Goal: Navigation & Orientation: Find specific page/section

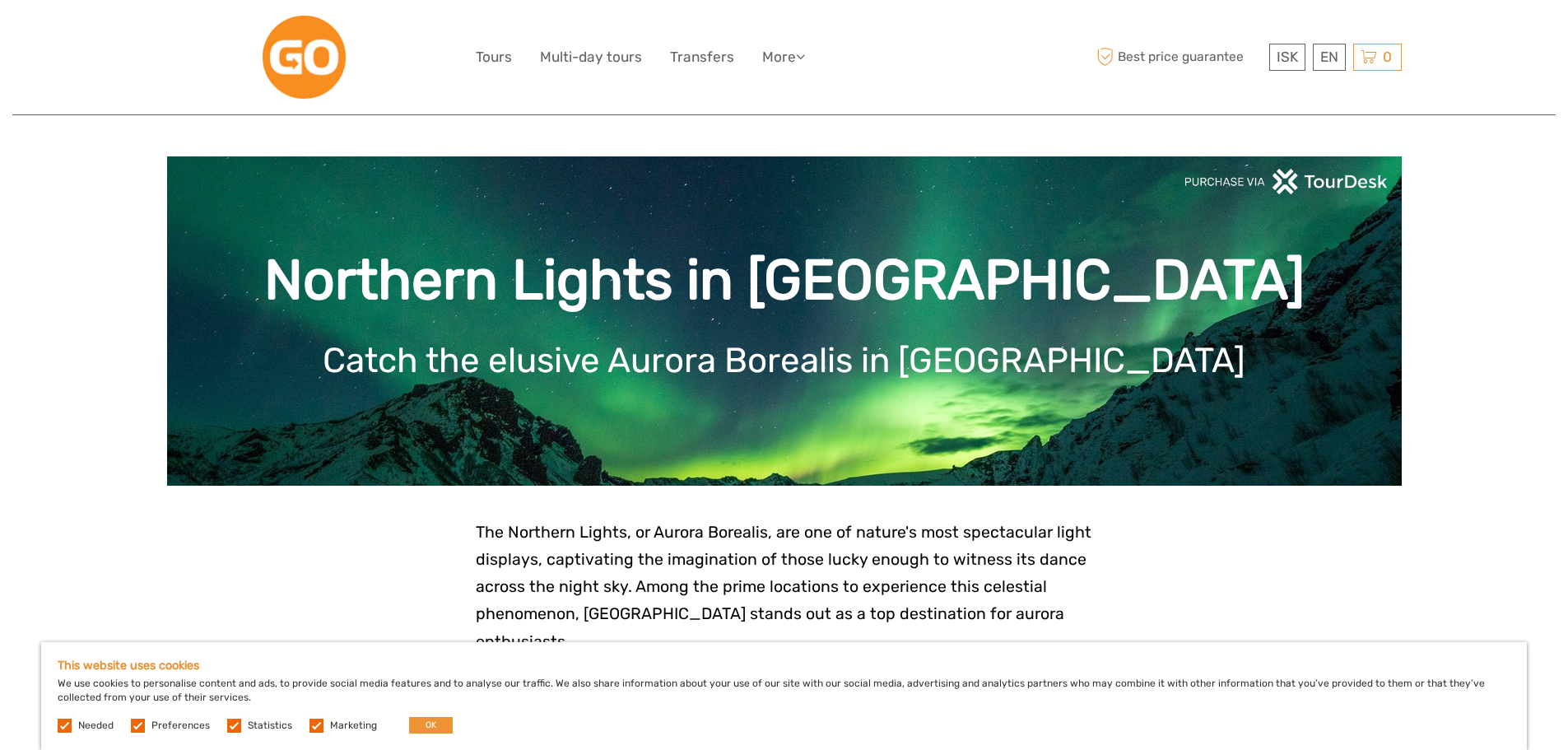
click at [279, 57] on img at bounding box center [304, 57] width 90 height 90
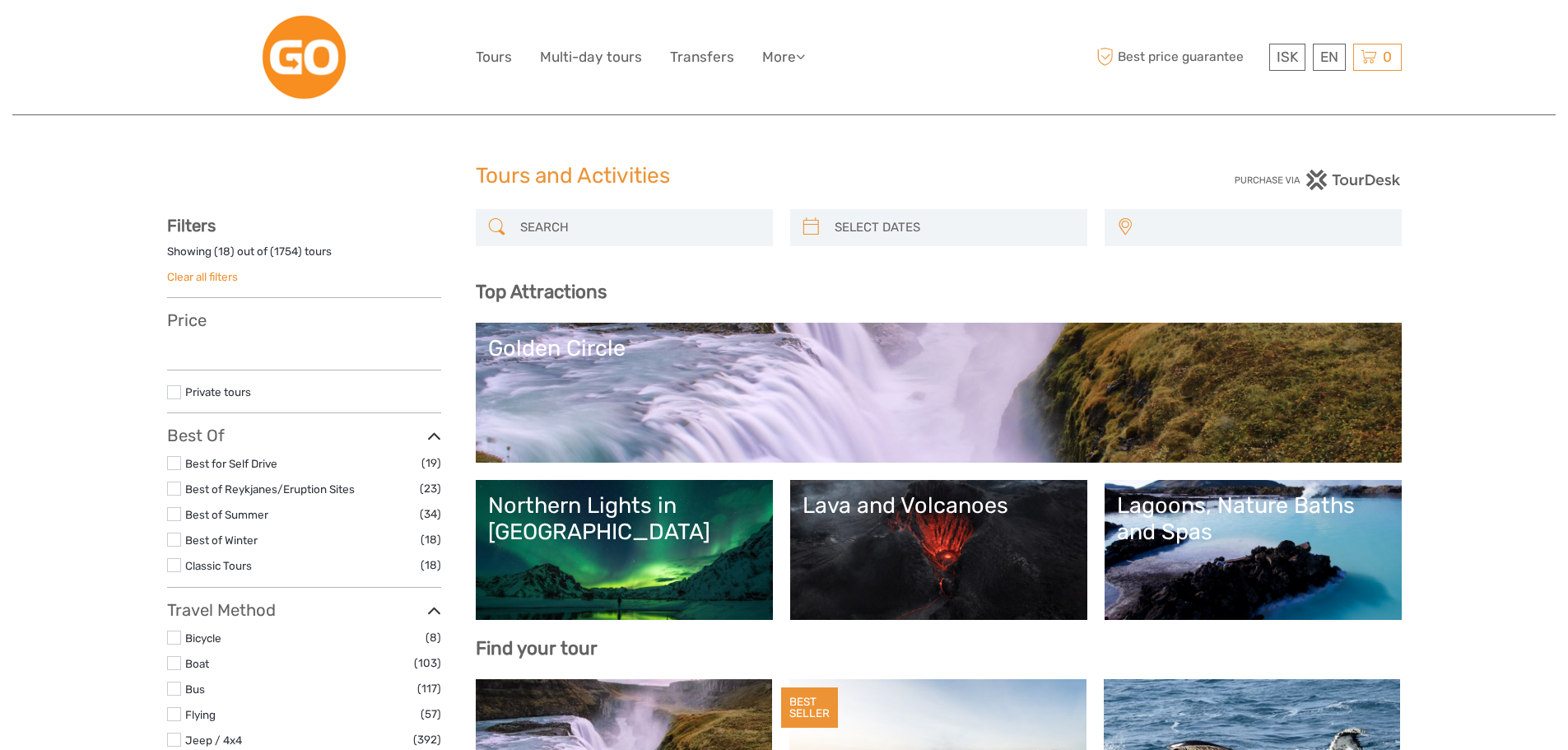
select select
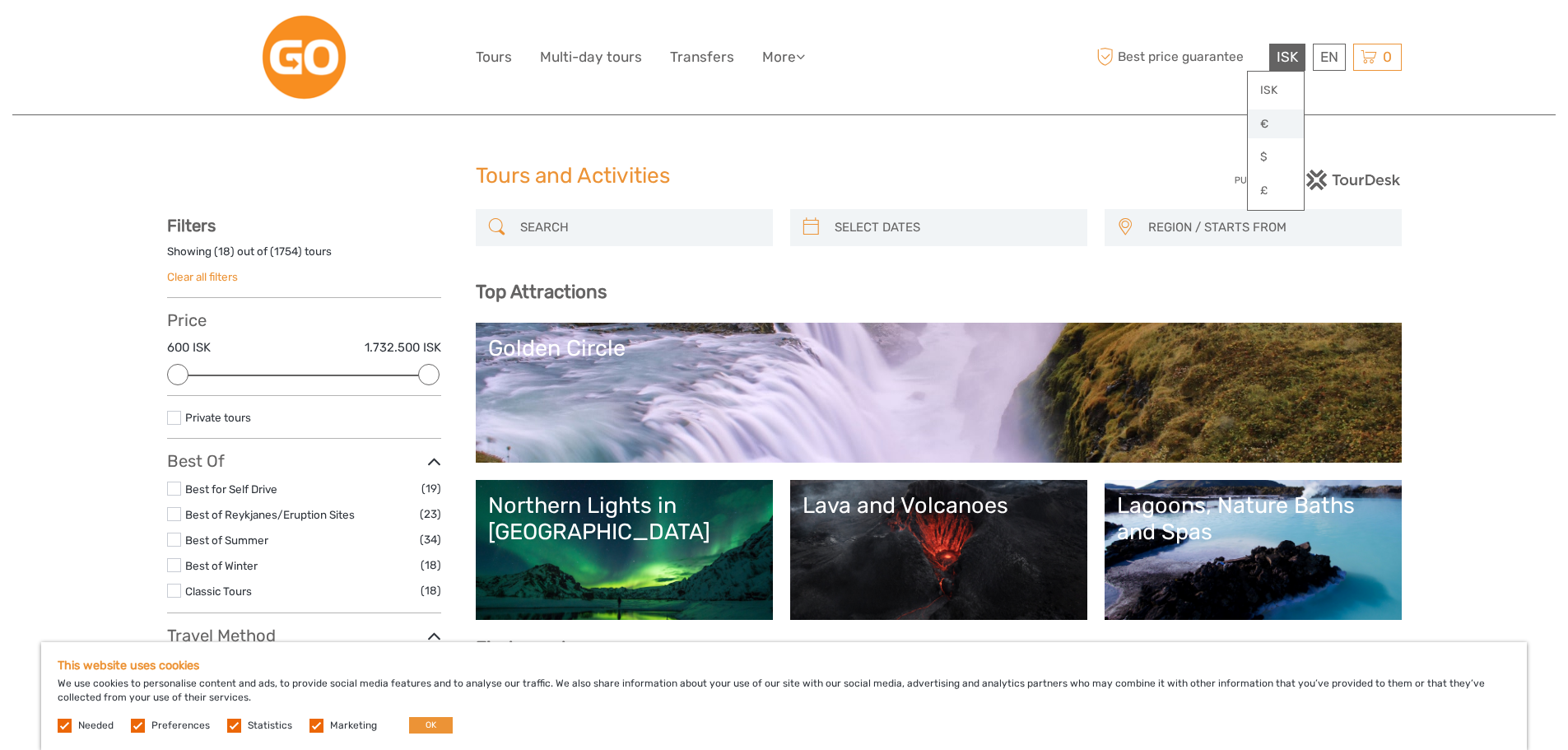
click at [1268, 122] on link "€" at bounding box center [1275, 125] width 56 height 30
click at [1489, 93] on header "€ ISK € $ £ EN English Español Deutsch Tours Multi-day tours Transfers More Foo…" at bounding box center [784, 57] width 1543 height 115
click at [490, 57] on link "Tours" at bounding box center [494, 57] width 37 height 24
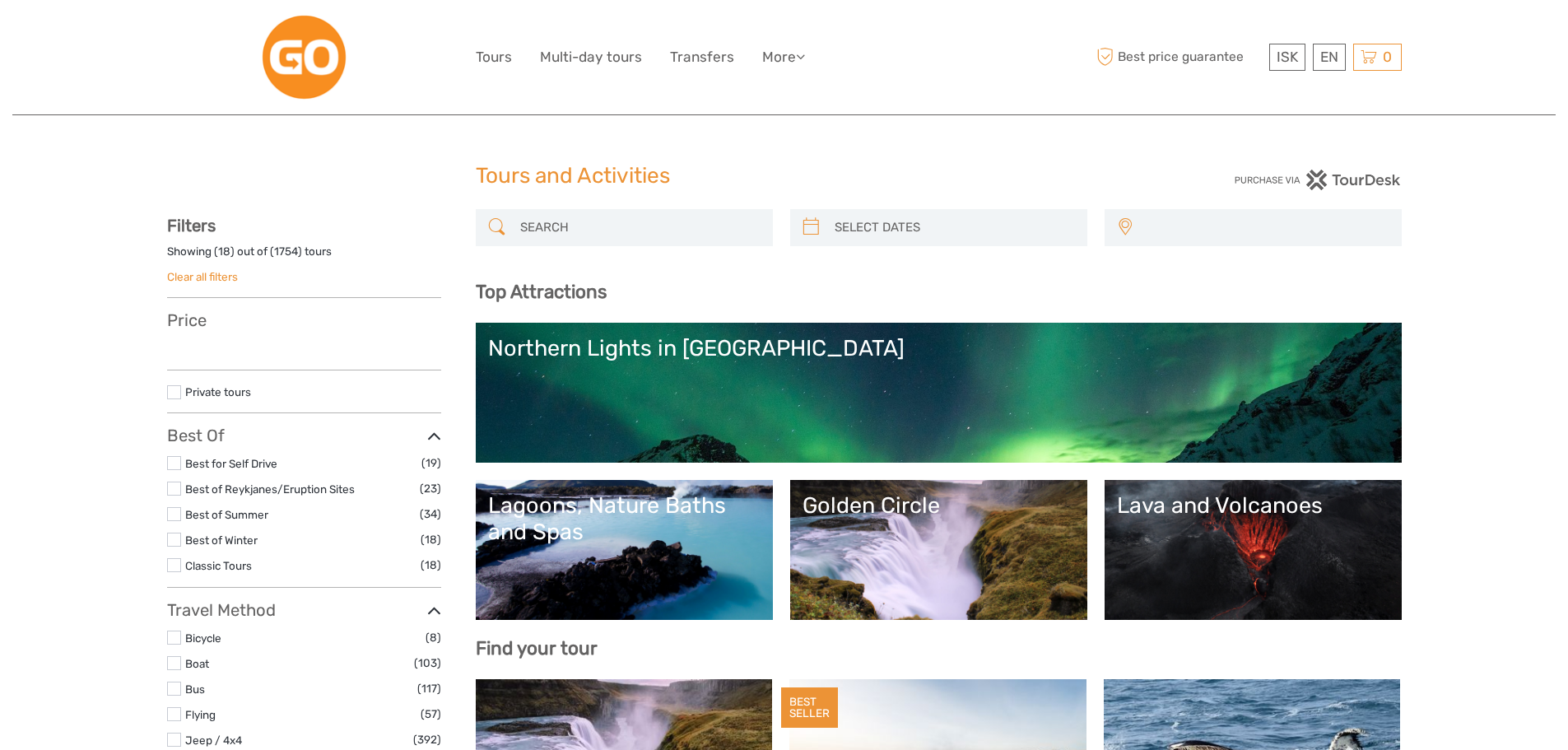
select select
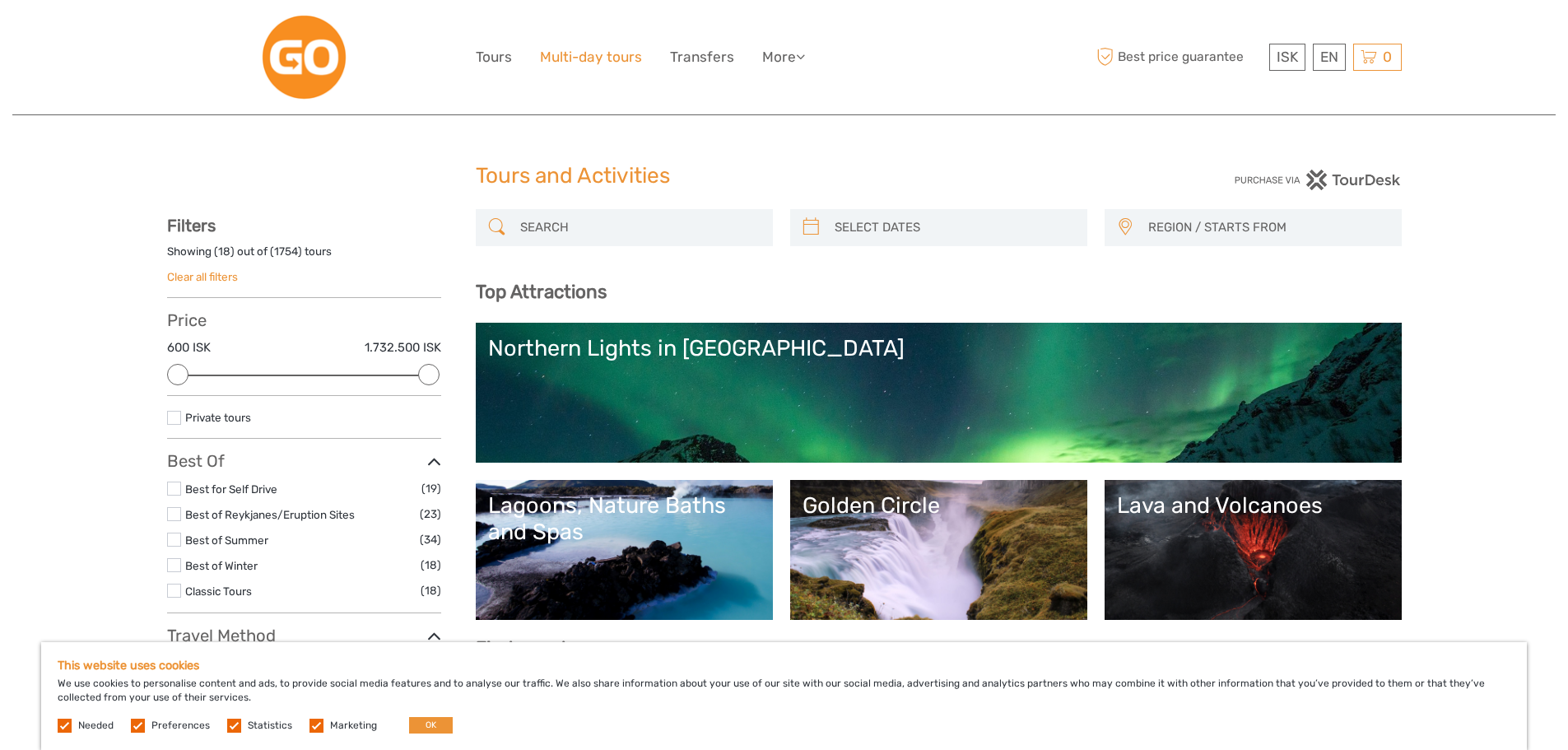
click at [559, 54] on link "Multi-day tours" at bounding box center [590, 57] width 102 height 24
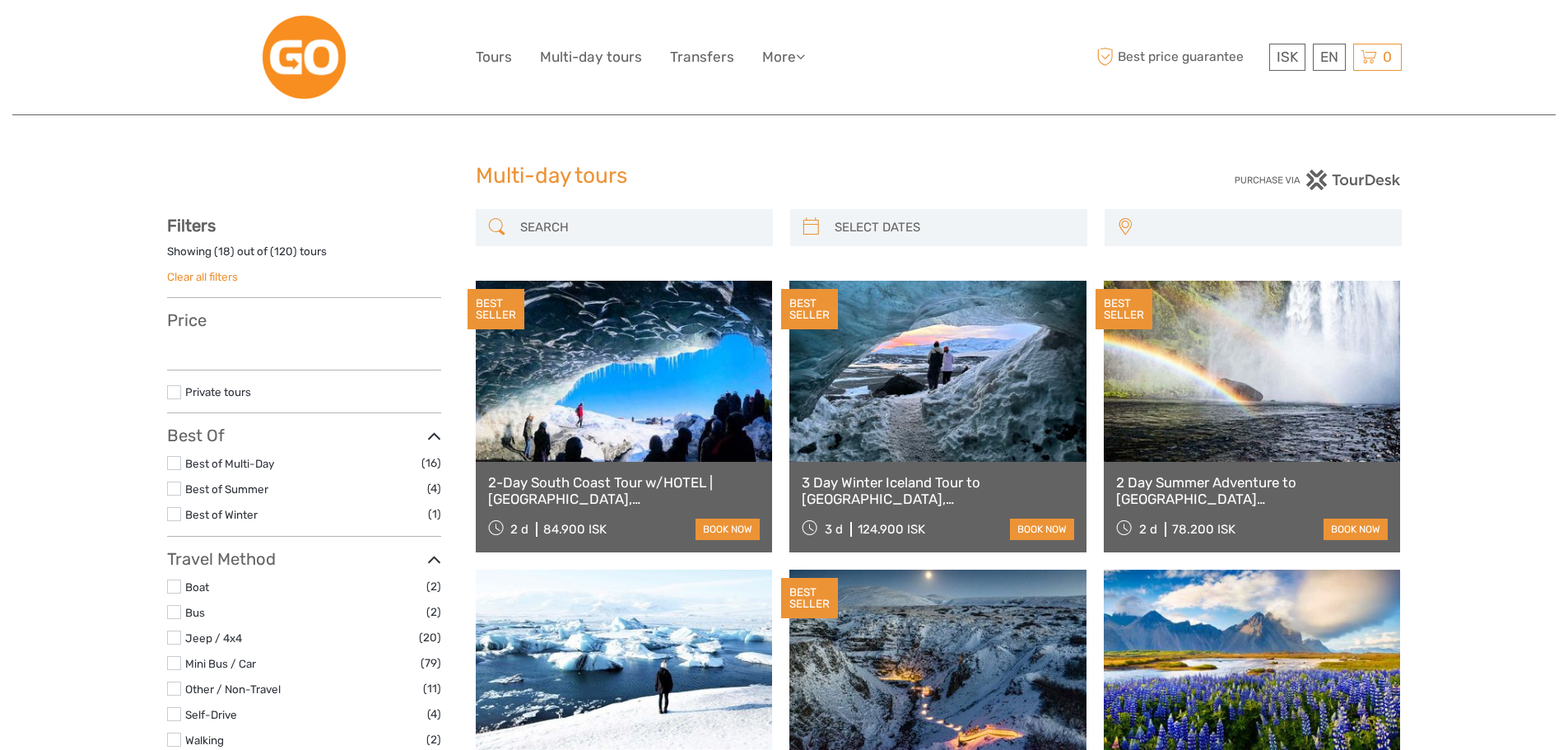
select select
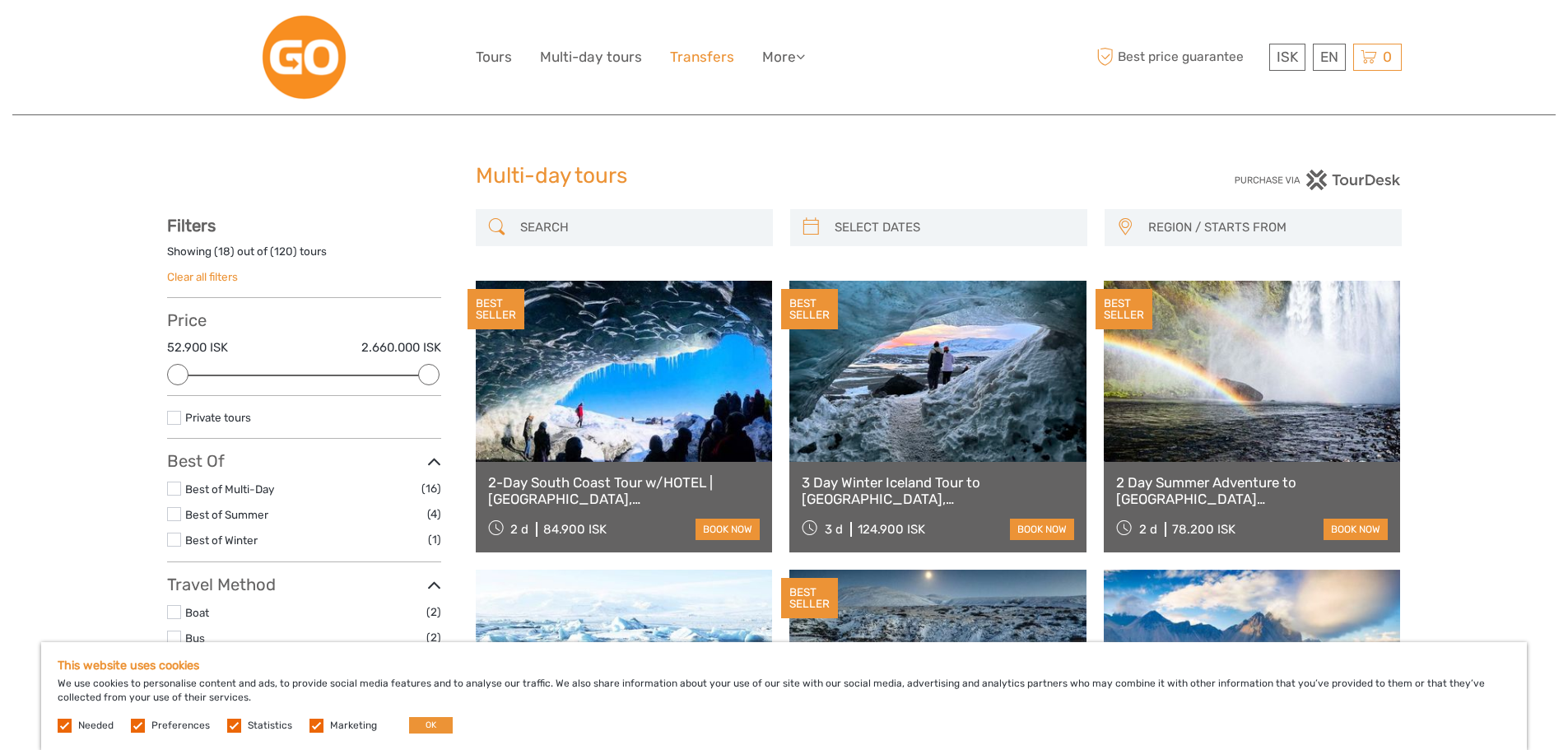
click at [701, 52] on link "Transfers" at bounding box center [701, 57] width 64 height 24
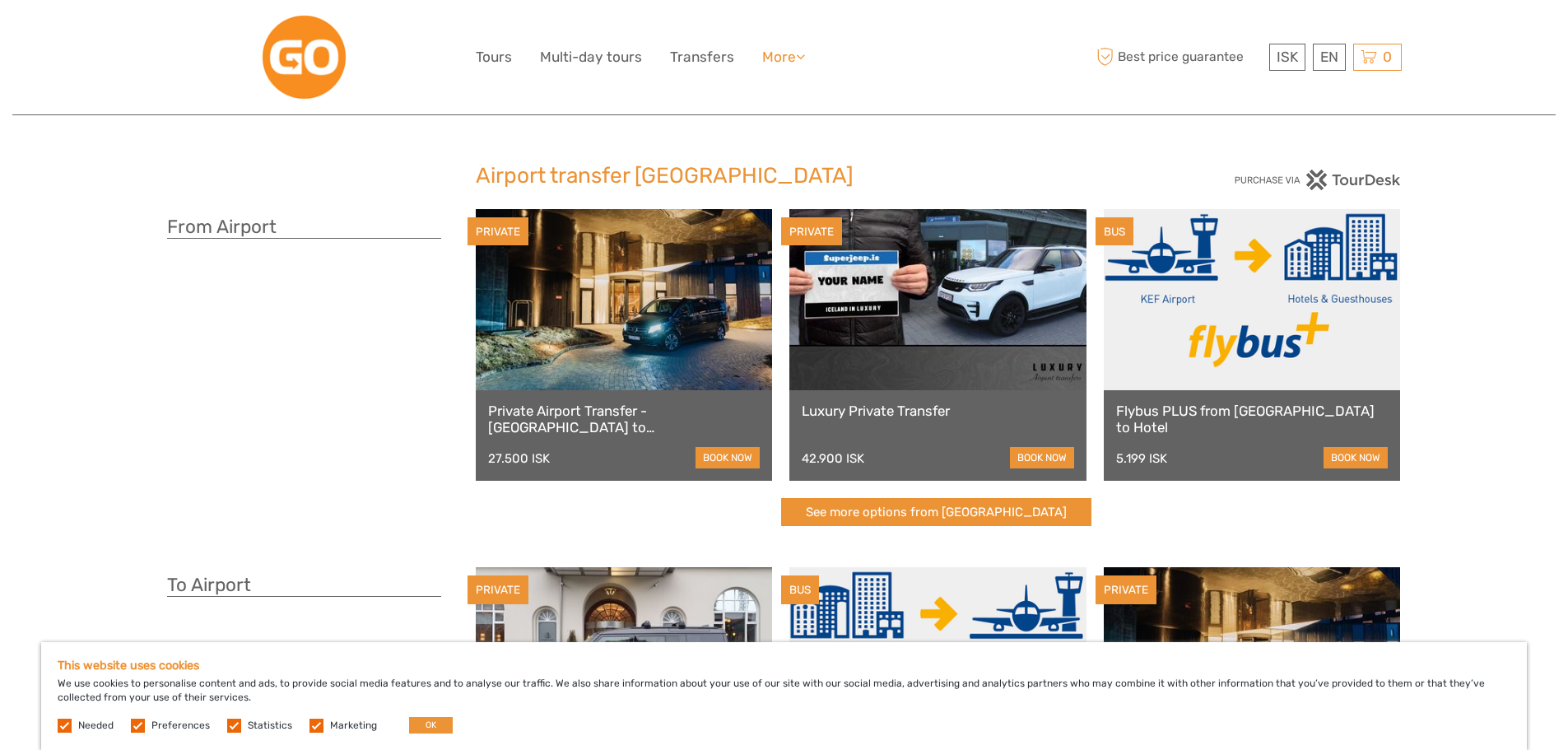
click at [790, 54] on link "More" at bounding box center [784, 57] width 43 height 24
